Goal: Task Accomplishment & Management: Complete application form

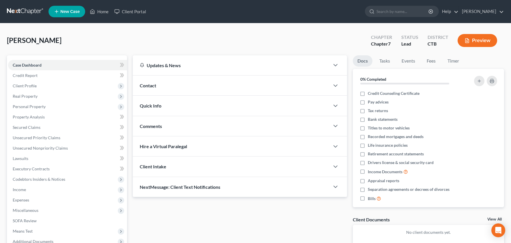
click at [207, 107] on div "Quick Info" at bounding box center [231, 106] width 197 height 20
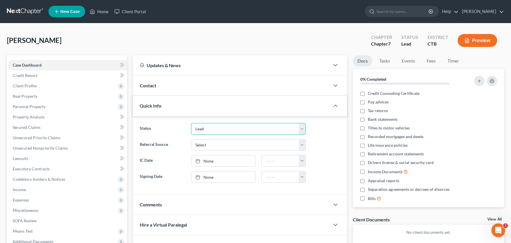
click at [219, 130] on select "Discharged Discharged & Reported Discharge Litigation Dismissal Notice Dismisse…" at bounding box center [248, 129] width 115 height 12
select select "6"
click at [191, 123] on select "Discharged Discharged & Reported Discharge Litigation Dismissal Notice Dismisse…" at bounding box center [248, 129] width 115 height 12
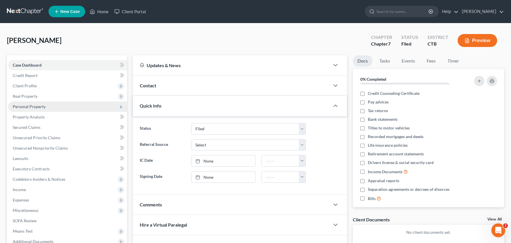
click at [37, 106] on span "Personal Property" at bounding box center [29, 106] width 33 height 5
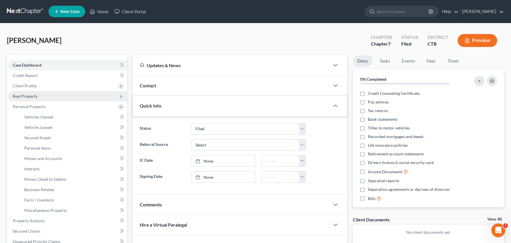
click at [28, 95] on span "Real Property" at bounding box center [25, 96] width 25 height 5
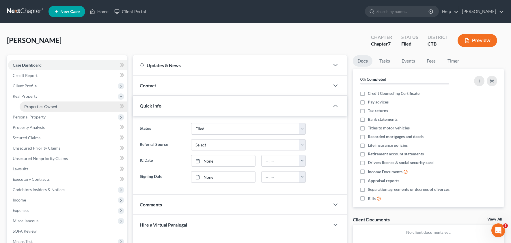
click at [30, 105] on span "Properties Owned" at bounding box center [40, 106] width 33 height 5
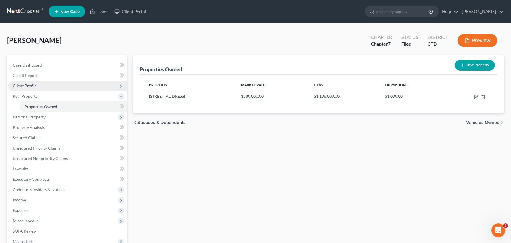
click at [42, 87] on span "Client Profile" at bounding box center [67, 86] width 119 height 10
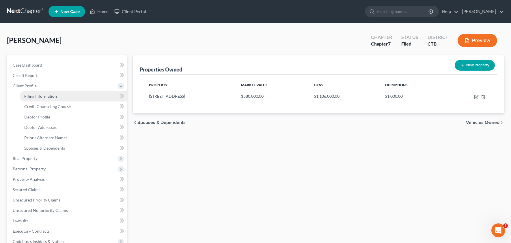
click at [42, 94] on span "Filing Information" at bounding box center [40, 96] width 33 height 5
select select "1"
select select "0"
select select "12"
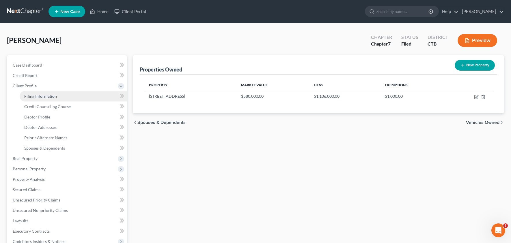
select select "0"
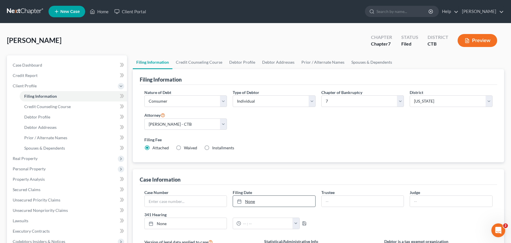
click at [265, 203] on link "None" at bounding box center [274, 201] width 82 height 11
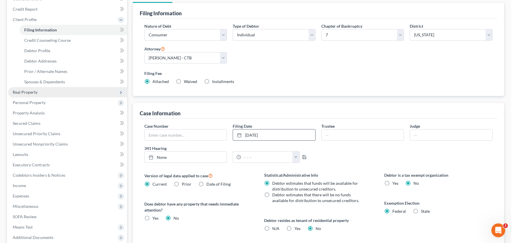
click at [29, 93] on span "Real Property" at bounding box center [25, 92] width 25 height 5
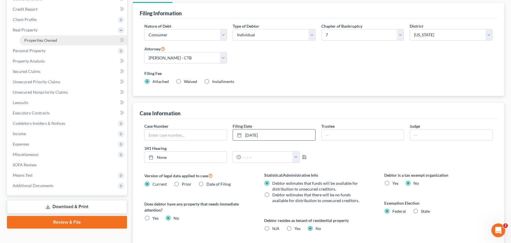
click at [32, 39] on span "Properties Owned" at bounding box center [40, 40] width 33 height 5
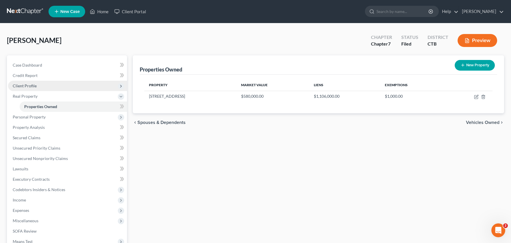
click at [36, 87] on span "Client Profile" at bounding box center [67, 86] width 119 height 10
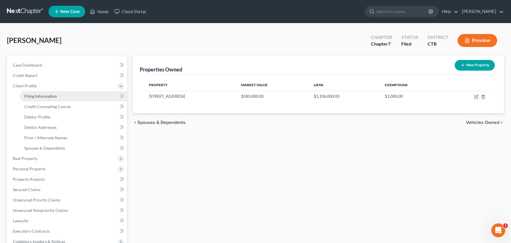
click at [39, 96] on span "Filing Information" at bounding box center [40, 96] width 33 height 5
select select "1"
select select "0"
select select "12"
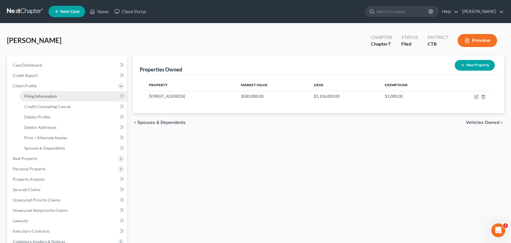
select select "0"
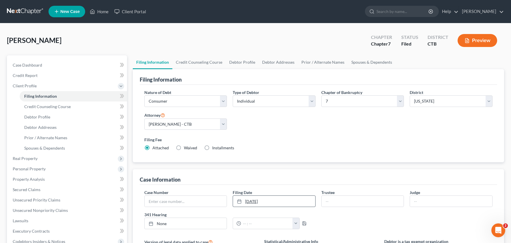
click at [274, 201] on link "[DATE]" at bounding box center [274, 201] width 82 height 11
click at [198, 198] on input "text" at bounding box center [186, 201] width 82 height 11
click at [212, 182] on div "Case Information" at bounding box center [319, 177] width 358 height 16
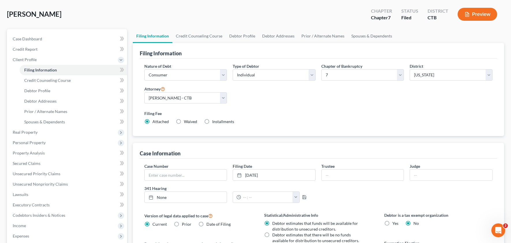
scroll to position [20, 0]
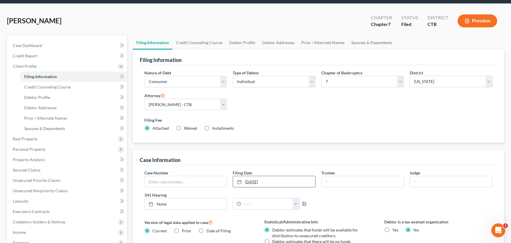
click at [265, 180] on link "[DATE]" at bounding box center [274, 181] width 82 height 11
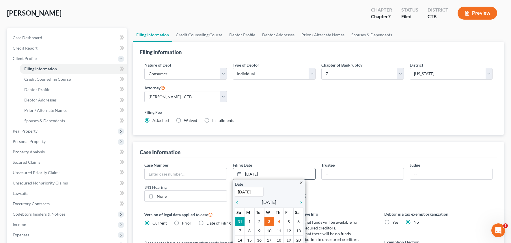
scroll to position [29, 0]
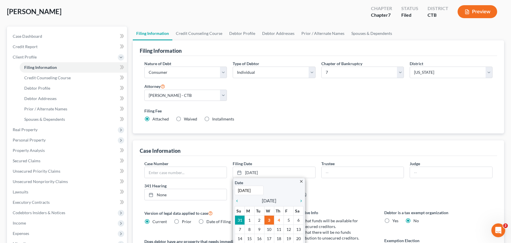
click at [270, 152] on div "Case Information" at bounding box center [319, 149] width 358 height 16
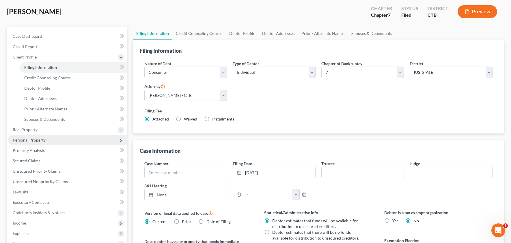
scroll to position [30, 0]
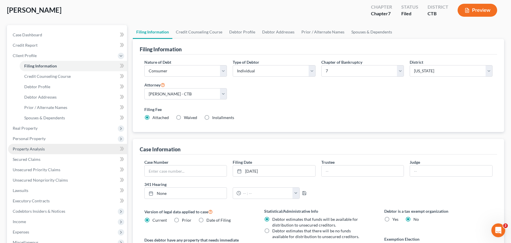
click at [35, 149] on span "Property Analysis" at bounding box center [29, 149] width 32 height 5
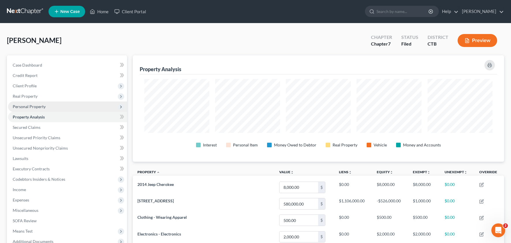
click at [32, 105] on span "Personal Property" at bounding box center [29, 106] width 33 height 5
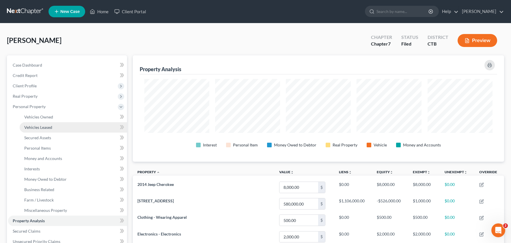
click at [40, 122] on link "Vehicles Leased" at bounding box center [73, 127] width 107 height 10
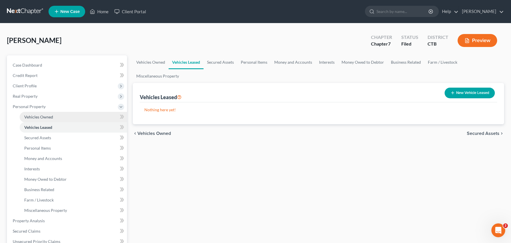
click at [42, 117] on span "Vehicles Owned" at bounding box center [38, 117] width 29 height 5
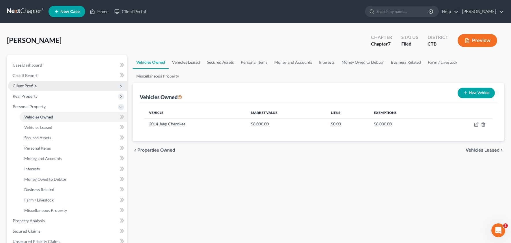
click at [38, 85] on span "Client Profile" at bounding box center [67, 86] width 119 height 10
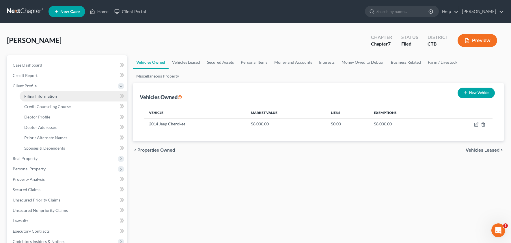
click at [39, 97] on span "Filing Information" at bounding box center [40, 96] width 33 height 5
select select "1"
select select "0"
select select "12"
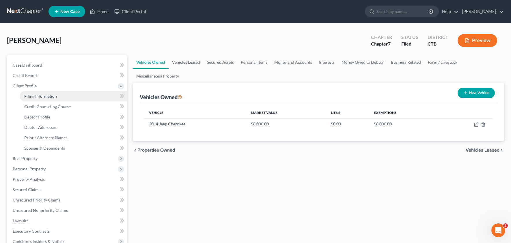
select select "0"
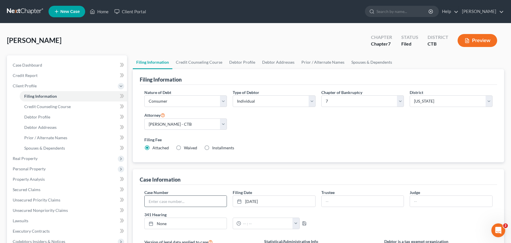
click at [180, 199] on input "text" at bounding box center [186, 201] width 82 height 11
type input "24-534534"
click at [35, 169] on span "Personal Property" at bounding box center [29, 168] width 33 height 5
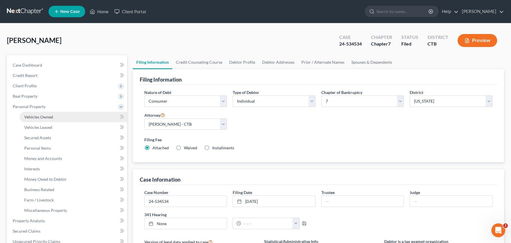
click at [41, 118] on span "Vehicles Owned" at bounding box center [38, 117] width 29 height 5
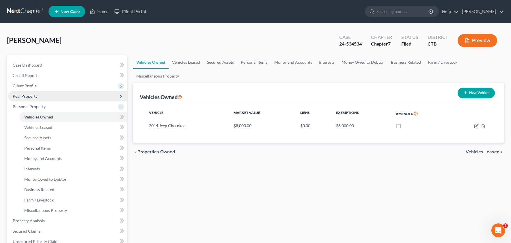
click at [36, 97] on span "Real Property" at bounding box center [25, 96] width 25 height 5
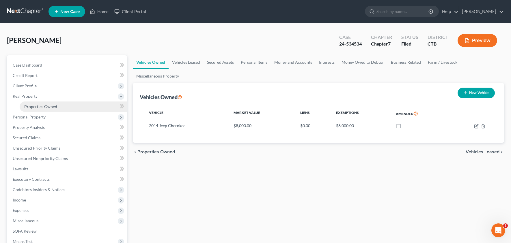
click at [35, 106] on span "Properties Owned" at bounding box center [40, 106] width 33 height 5
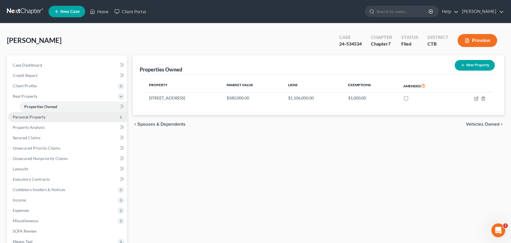
click at [35, 115] on span "Personal Property" at bounding box center [29, 117] width 33 height 5
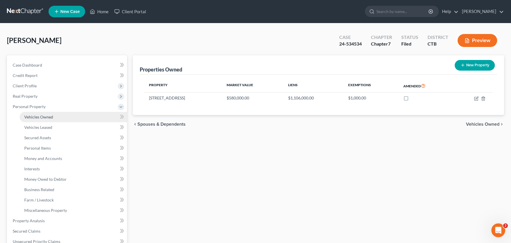
click at [38, 116] on span "Vehicles Owned" at bounding box center [38, 117] width 29 height 5
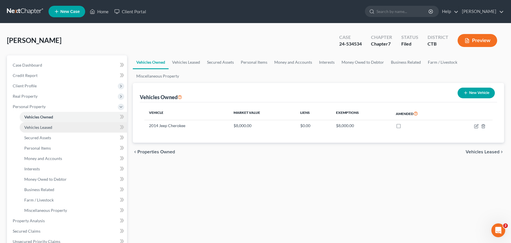
click at [41, 126] on span "Vehicles Leased" at bounding box center [38, 127] width 28 height 5
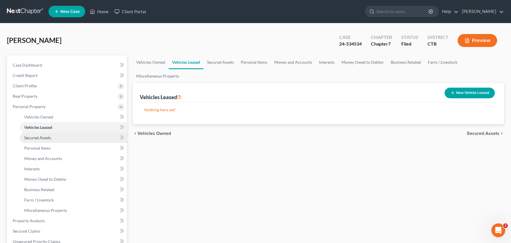
click at [41, 136] on span "Secured Assets" at bounding box center [37, 137] width 27 height 5
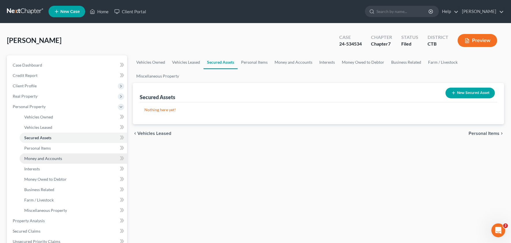
click at [46, 154] on link "Money and Accounts" at bounding box center [73, 159] width 107 height 10
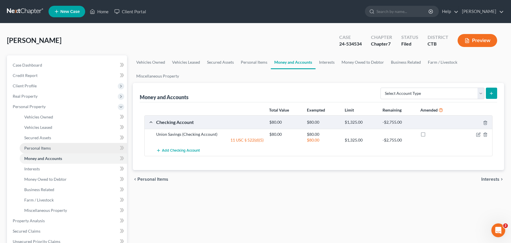
click at [46, 150] on span "Personal Items" at bounding box center [37, 148] width 27 height 5
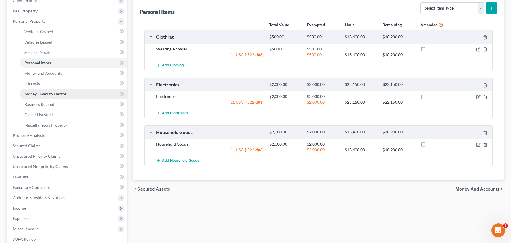
scroll to position [82, 0]
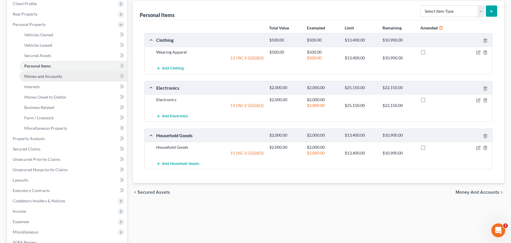
click at [49, 76] on span "Money and Accounts" at bounding box center [43, 76] width 38 height 5
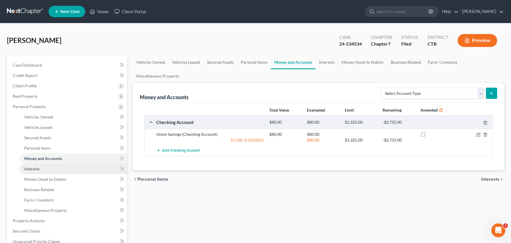
click at [35, 169] on span "Interests" at bounding box center [32, 168] width 16 height 5
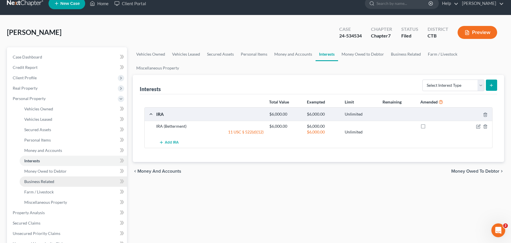
scroll to position [10, 0]
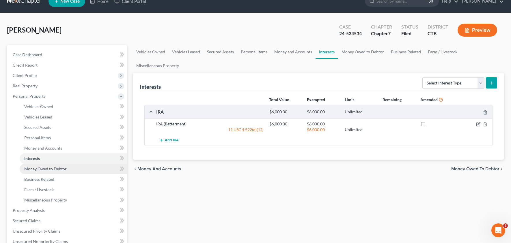
click at [48, 166] on span "Money Owed to Debtor" at bounding box center [45, 168] width 42 height 5
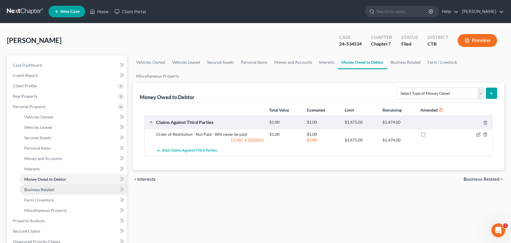
click at [46, 189] on span "Business Related" at bounding box center [39, 189] width 30 height 5
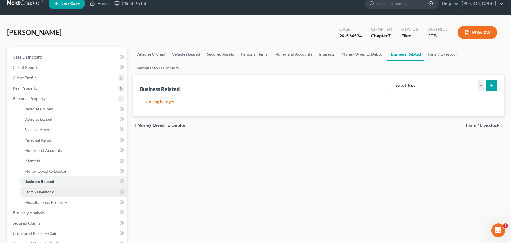
scroll to position [10, 0]
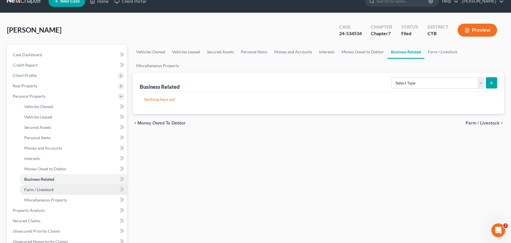
click at [48, 189] on span "Farm / Livestock" at bounding box center [38, 189] width 29 height 5
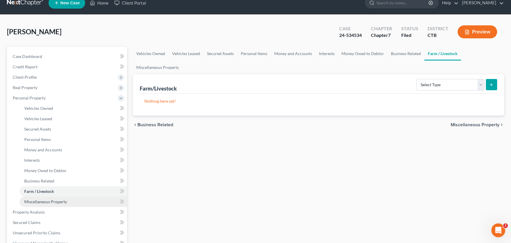
scroll to position [9, 0]
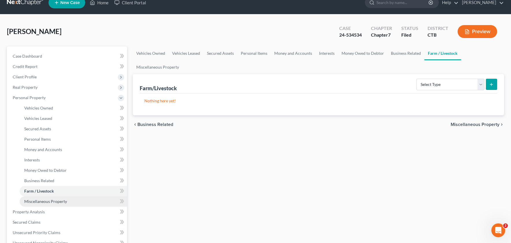
click at [45, 200] on span "Miscellaneous Property" at bounding box center [45, 201] width 43 height 5
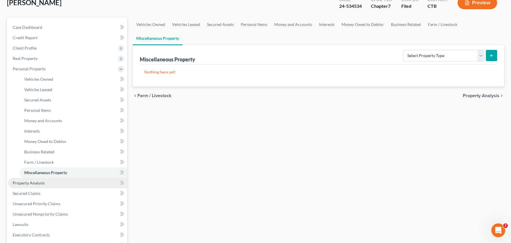
scroll to position [38, 0]
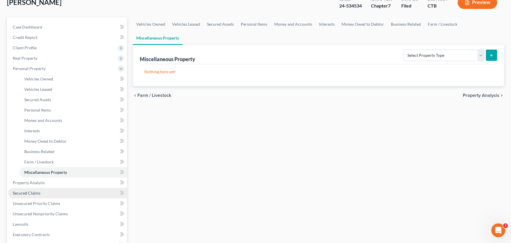
click at [40, 193] on link "Secured Claims" at bounding box center [67, 193] width 119 height 10
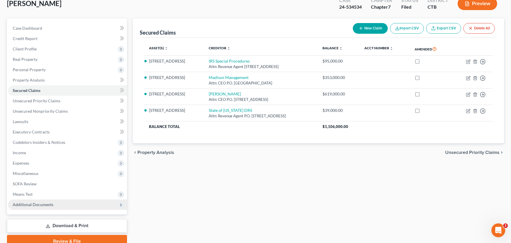
scroll to position [63, 0]
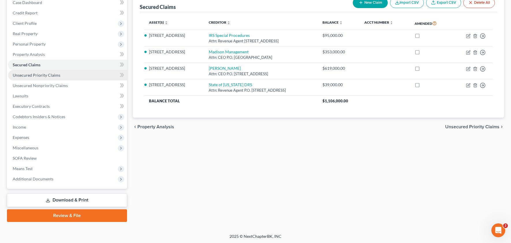
click at [31, 73] on span "Unsecured Priority Claims" at bounding box center [37, 75] width 48 height 5
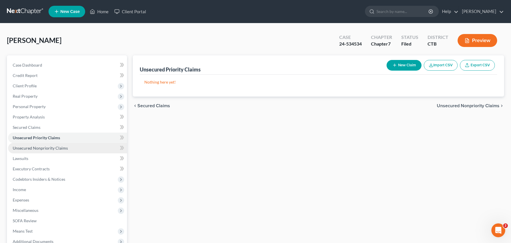
click at [33, 148] on span "Unsecured Nonpriority Claims" at bounding box center [40, 148] width 55 height 5
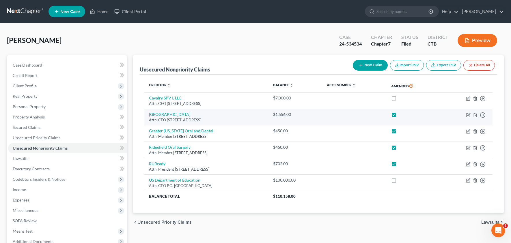
click at [399, 116] on label at bounding box center [399, 116] width 0 height 0
click at [405, 115] on input "checkbox" at bounding box center [403, 114] width 4 height 4
checkbox input "false"
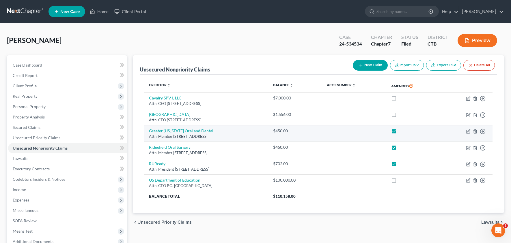
click at [399, 132] on label at bounding box center [399, 132] width 0 height 0
click at [405, 130] on input "checkbox" at bounding box center [403, 130] width 4 height 4
checkbox input "false"
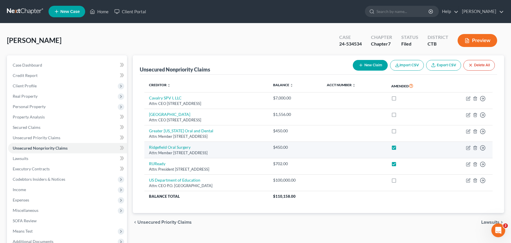
click at [399, 149] on label at bounding box center [399, 149] width 0 height 0
click at [405, 148] on input "checkbox" at bounding box center [403, 147] width 4 height 4
checkbox input "false"
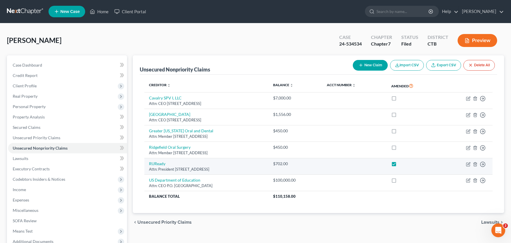
click at [399, 165] on label at bounding box center [399, 165] width 0 height 0
click at [405, 164] on input "checkbox" at bounding box center [403, 163] width 4 height 4
checkbox input "false"
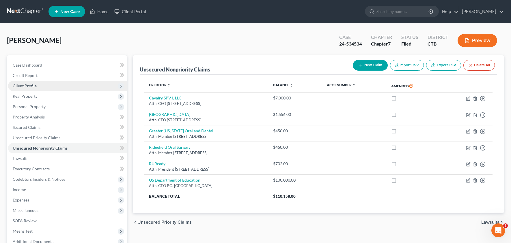
click at [41, 86] on span "Client Profile" at bounding box center [67, 86] width 119 height 10
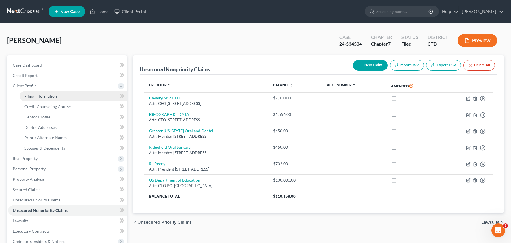
click at [46, 96] on span "Filing Information" at bounding box center [40, 96] width 33 height 5
select select "1"
select select "0"
select select "12"
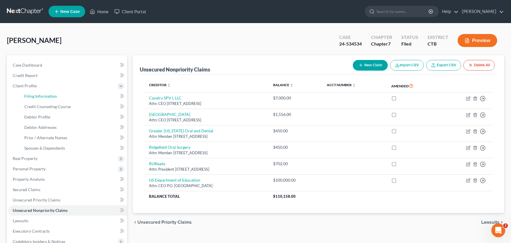
select select "0"
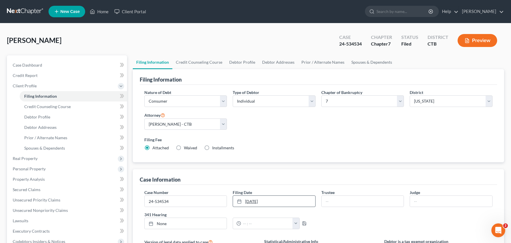
click at [275, 206] on link "[DATE]" at bounding box center [274, 201] width 82 height 11
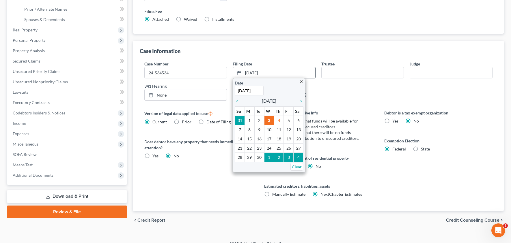
scroll to position [137, 0]
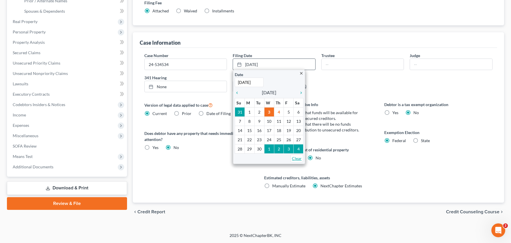
click at [294, 160] on link "Clear" at bounding box center [296, 159] width 13 height 8
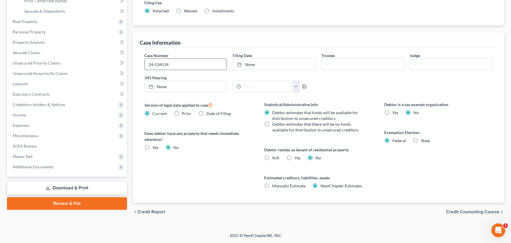
click at [207, 64] on input "24-534534" at bounding box center [186, 64] width 82 height 11
click at [192, 66] on input "24-534534" at bounding box center [186, 64] width 82 height 11
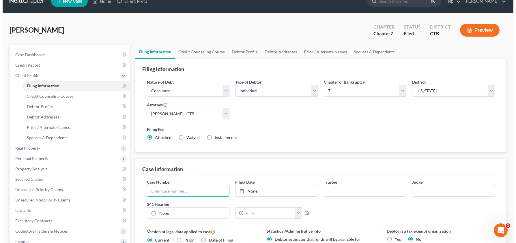
scroll to position [0, 0]
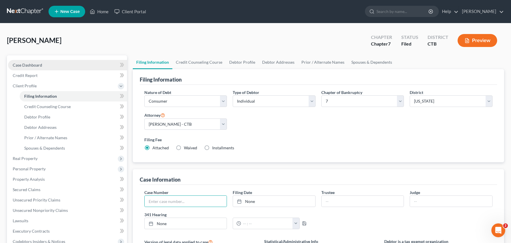
click at [26, 64] on span "Case Dashboard" at bounding box center [27, 65] width 29 height 5
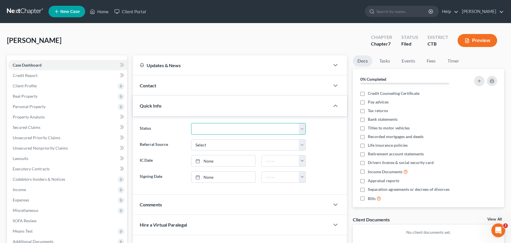
click at [216, 130] on select "Discharged Discharged & Reported Discharge Litigation Dismissal Notice Dismisse…" at bounding box center [248, 129] width 115 height 12
select select "10"
click at [191, 123] on select "Discharged Discharged & Reported Discharge Litigation Dismissal Notice Dismisse…" at bounding box center [248, 129] width 115 height 12
click at [464, 38] on icon "button" at bounding box center [466, 40] width 5 height 5
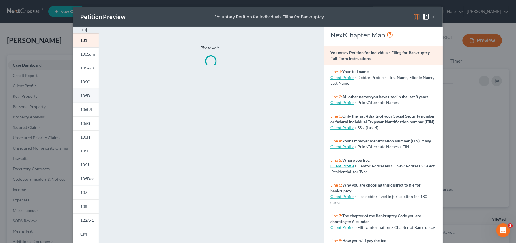
click at [84, 98] on link "106D" at bounding box center [85, 96] width 25 height 14
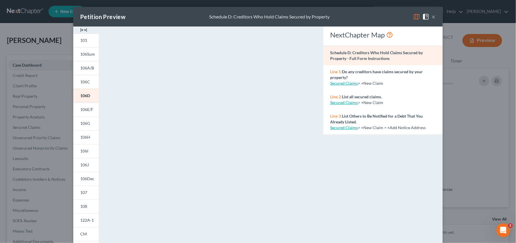
scroll to position [82, 0]
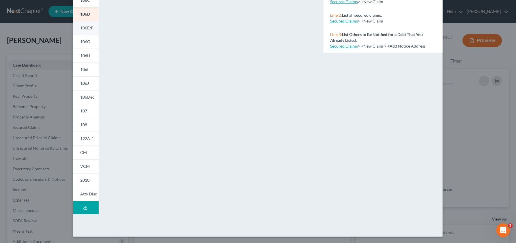
click at [85, 30] on link "106E/F" at bounding box center [85, 28] width 25 height 14
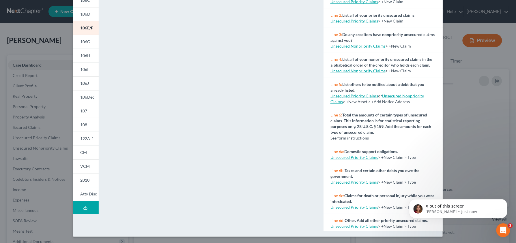
scroll to position [0, 0]
